Goal: Information Seeking & Learning: Learn about a topic

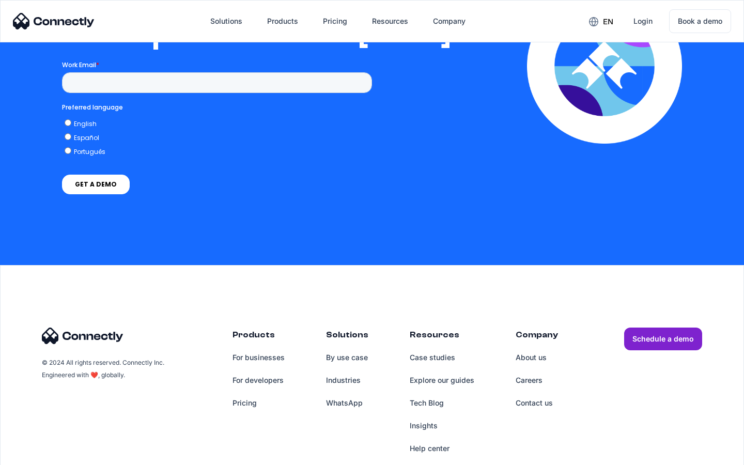
scroll to position [2102, 0]
